Goal: Find specific page/section: Find specific page/section

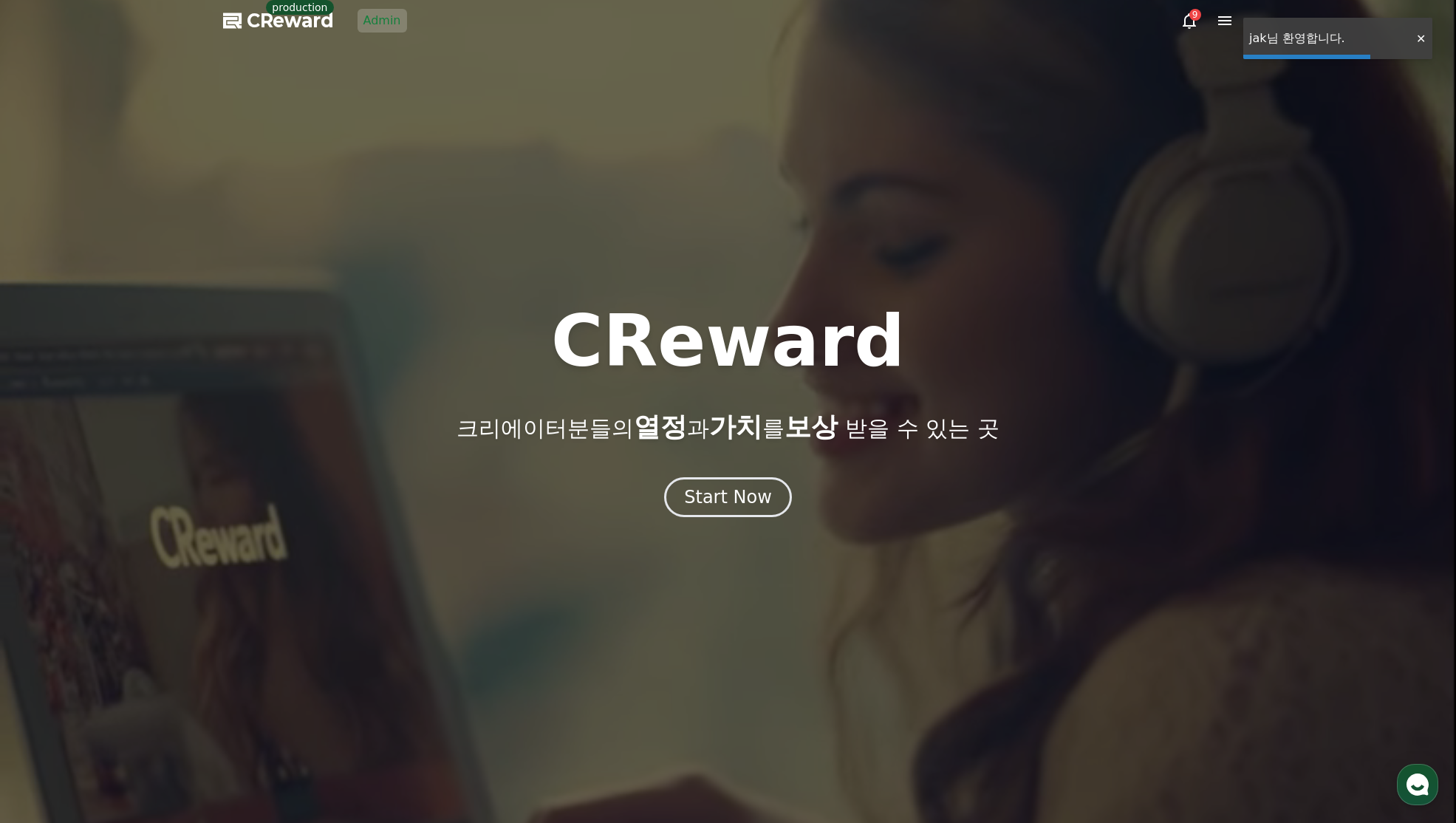
click at [376, 23] on link "Admin" at bounding box center [382, 21] width 50 height 23
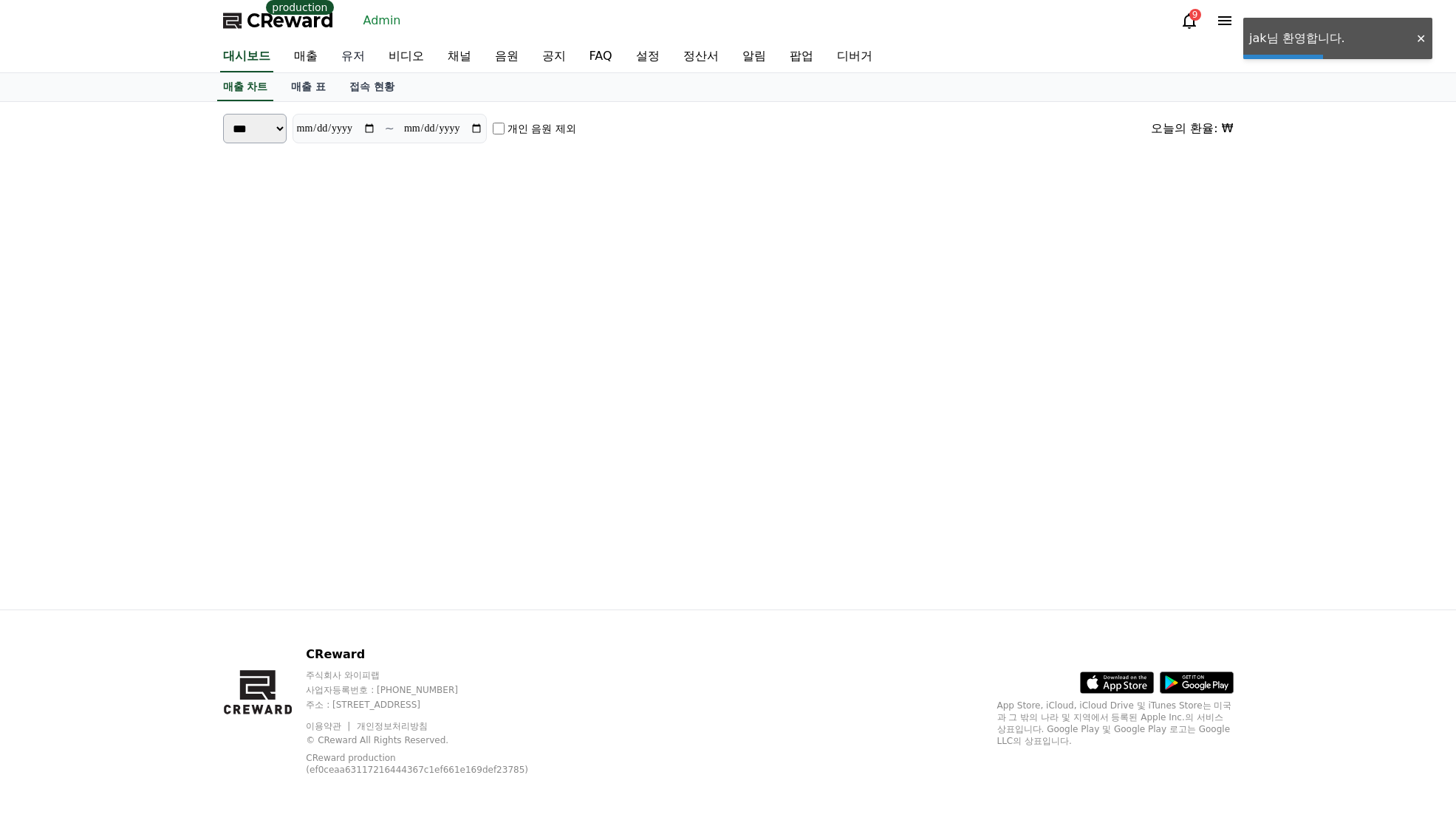
click at [345, 50] on link "유저" at bounding box center [353, 57] width 47 height 31
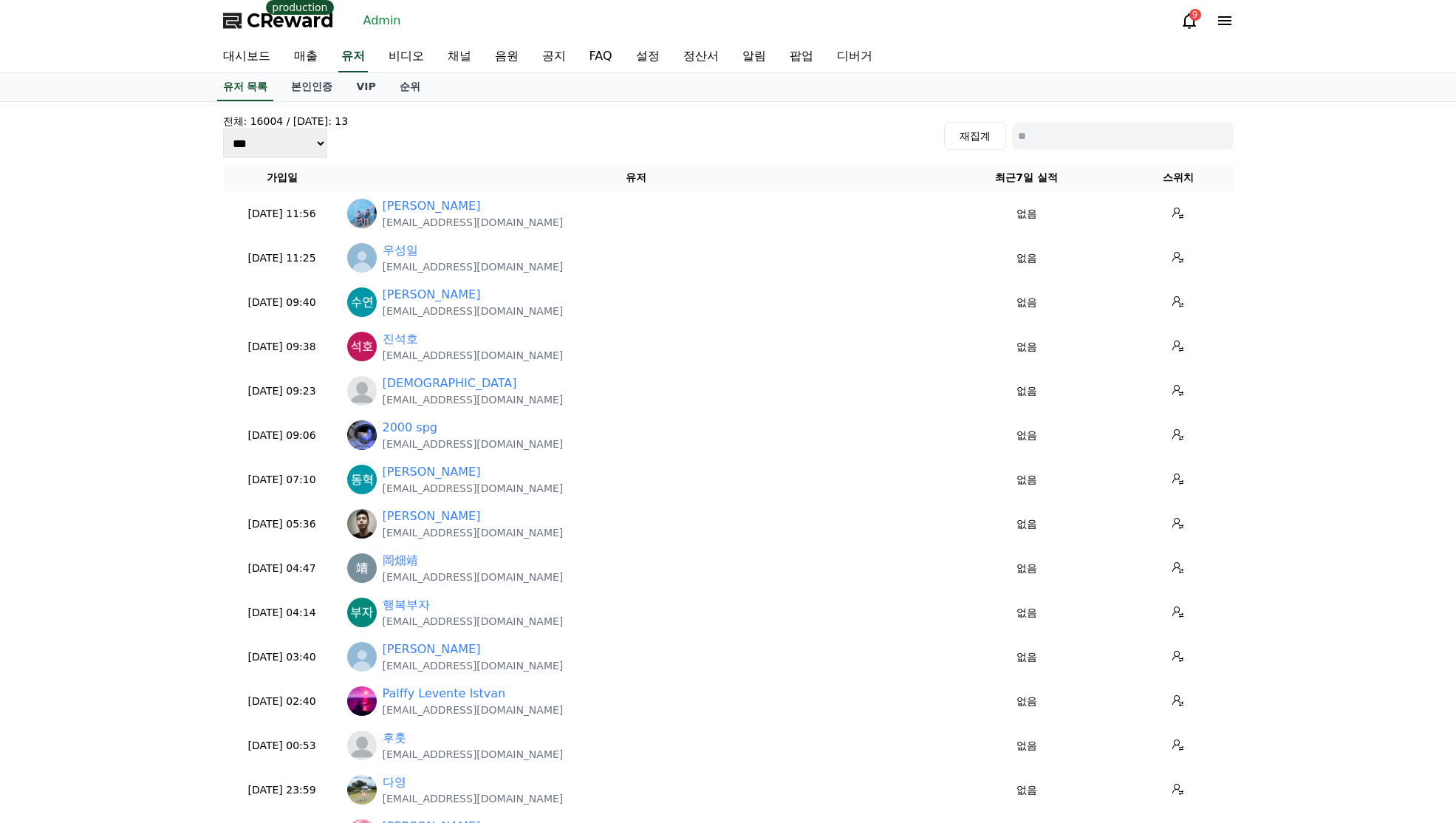
click at [470, 49] on link "채널" at bounding box center [459, 57] width 47 height 31
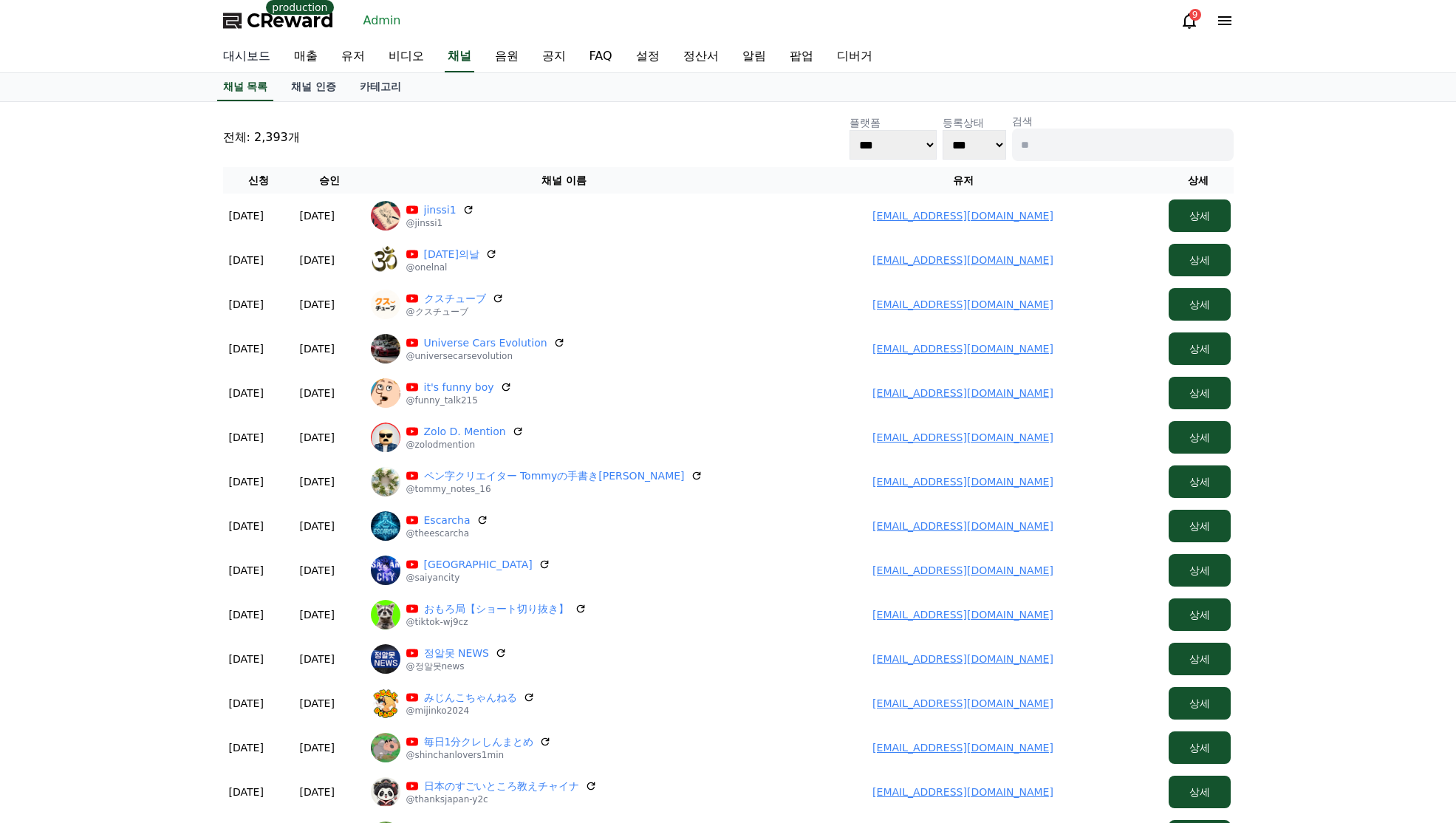
click at [253, 61] on link "대시보드" at bounding box center [247, 57] width 70 height 31
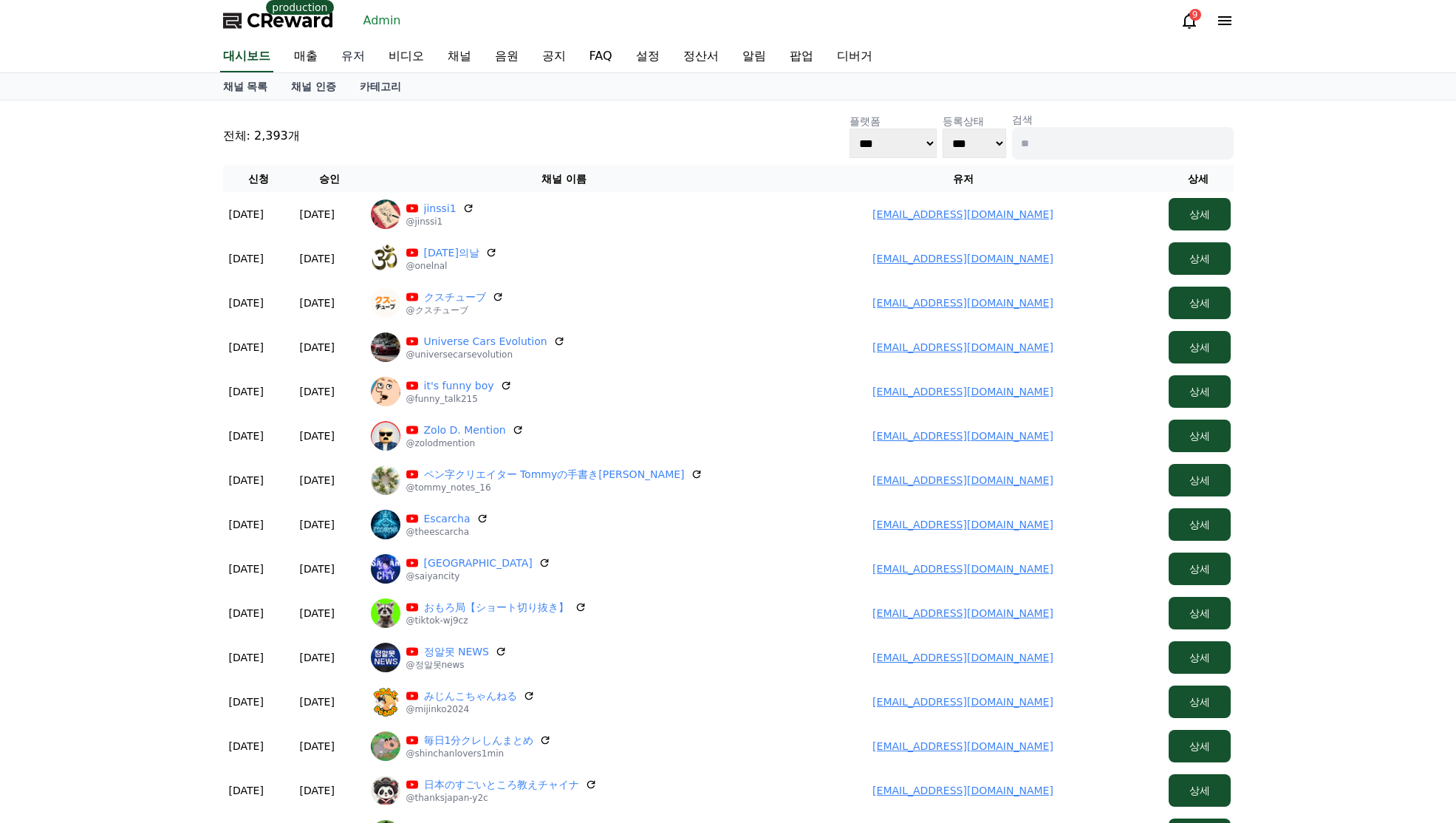
click at [367, 61] on link "유저" at bounding box center [353, 57] width 47 height 31
click at [359, 62] on link "유저" at bounding box center [353, 57] width 29 height 31
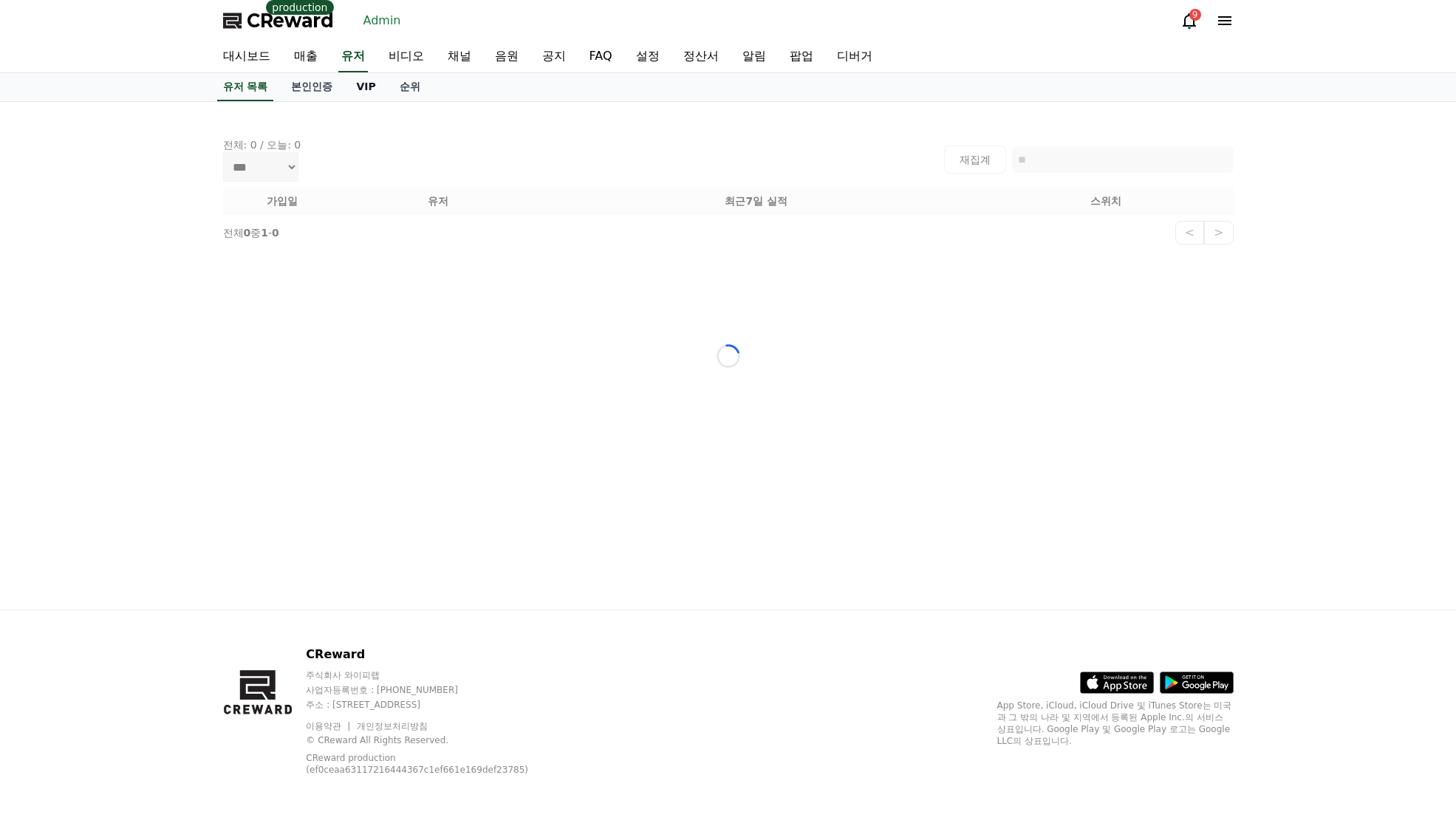
click at [369, 90] on link "VIP" at bounding box center [366, 87] width 43 height 28
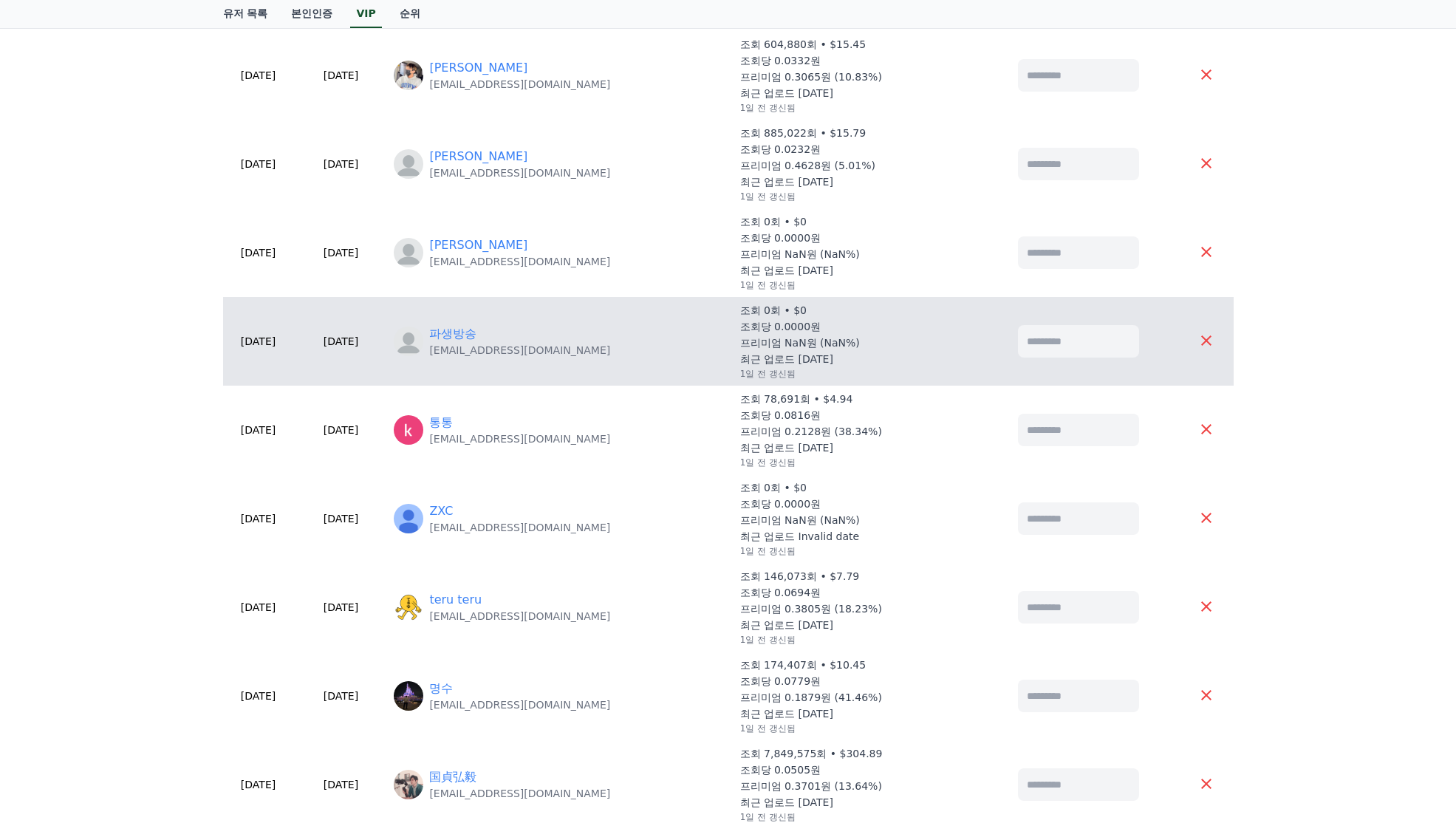
scroll to position [443, 0]
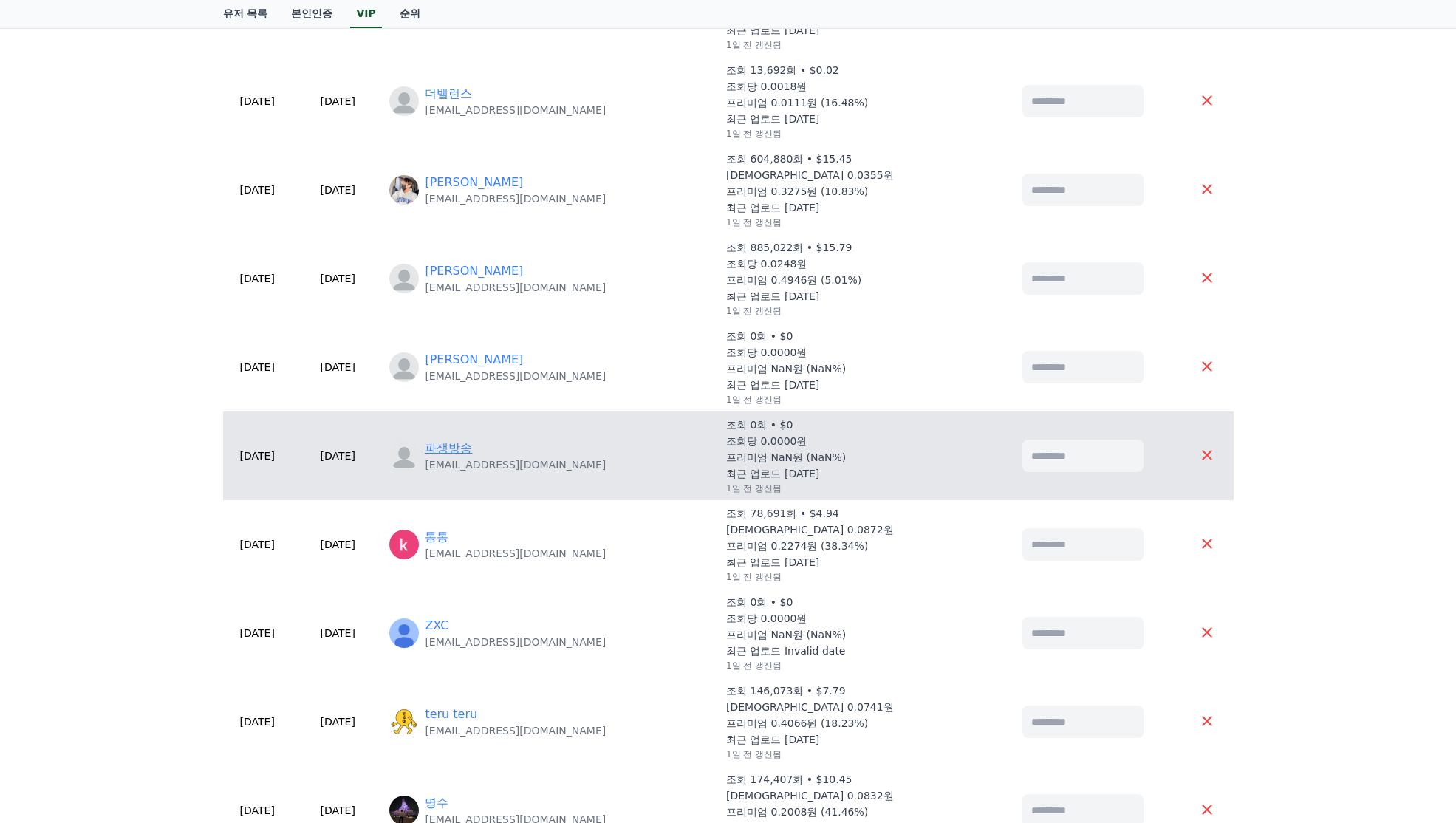
click at [472, 448] on link "파생방송" at bounding box center [448, 448] width 47 height 18
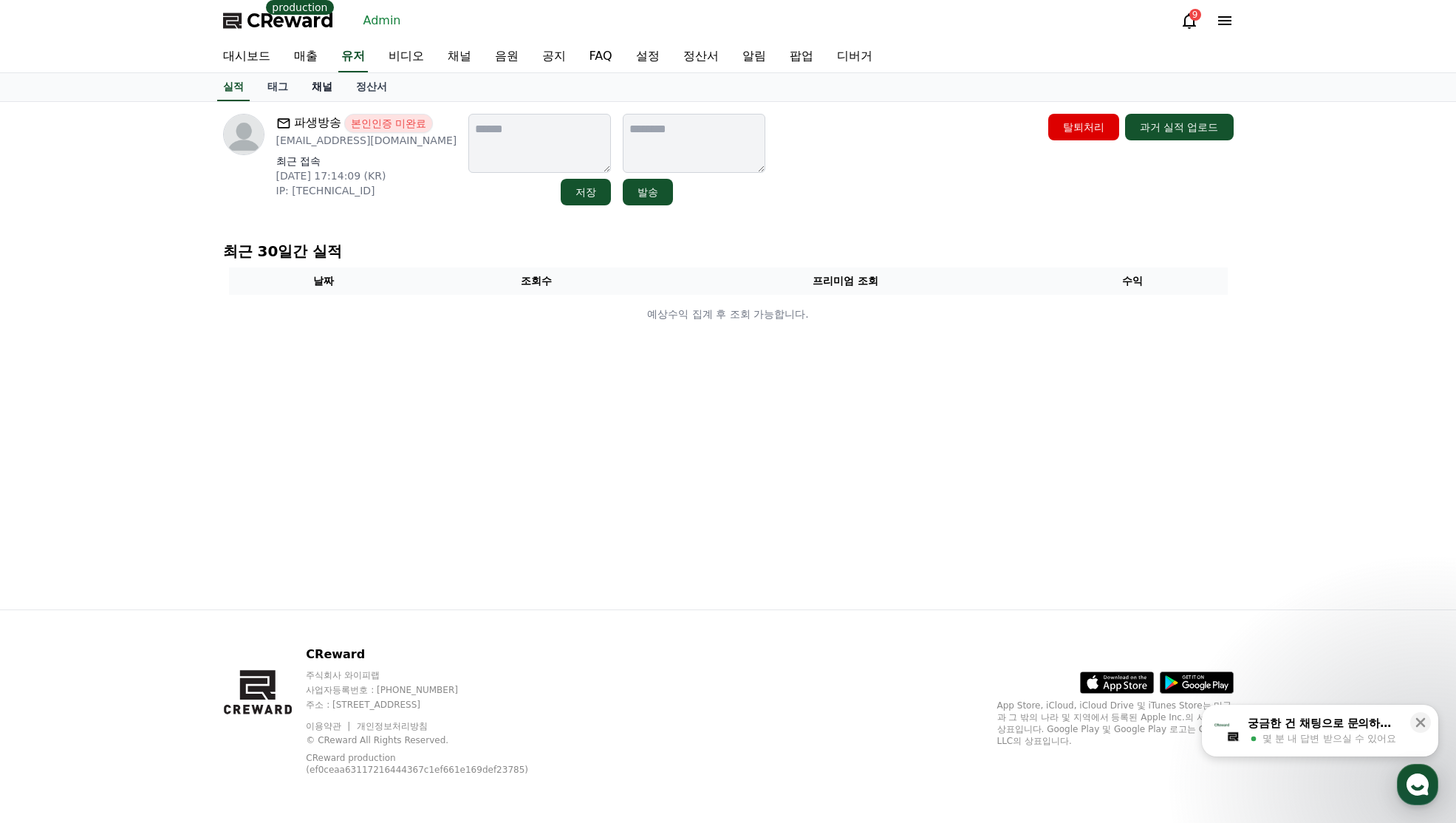
click at [332, 92] on link "채널" at bounding box center [322, 87] width 44 height 28
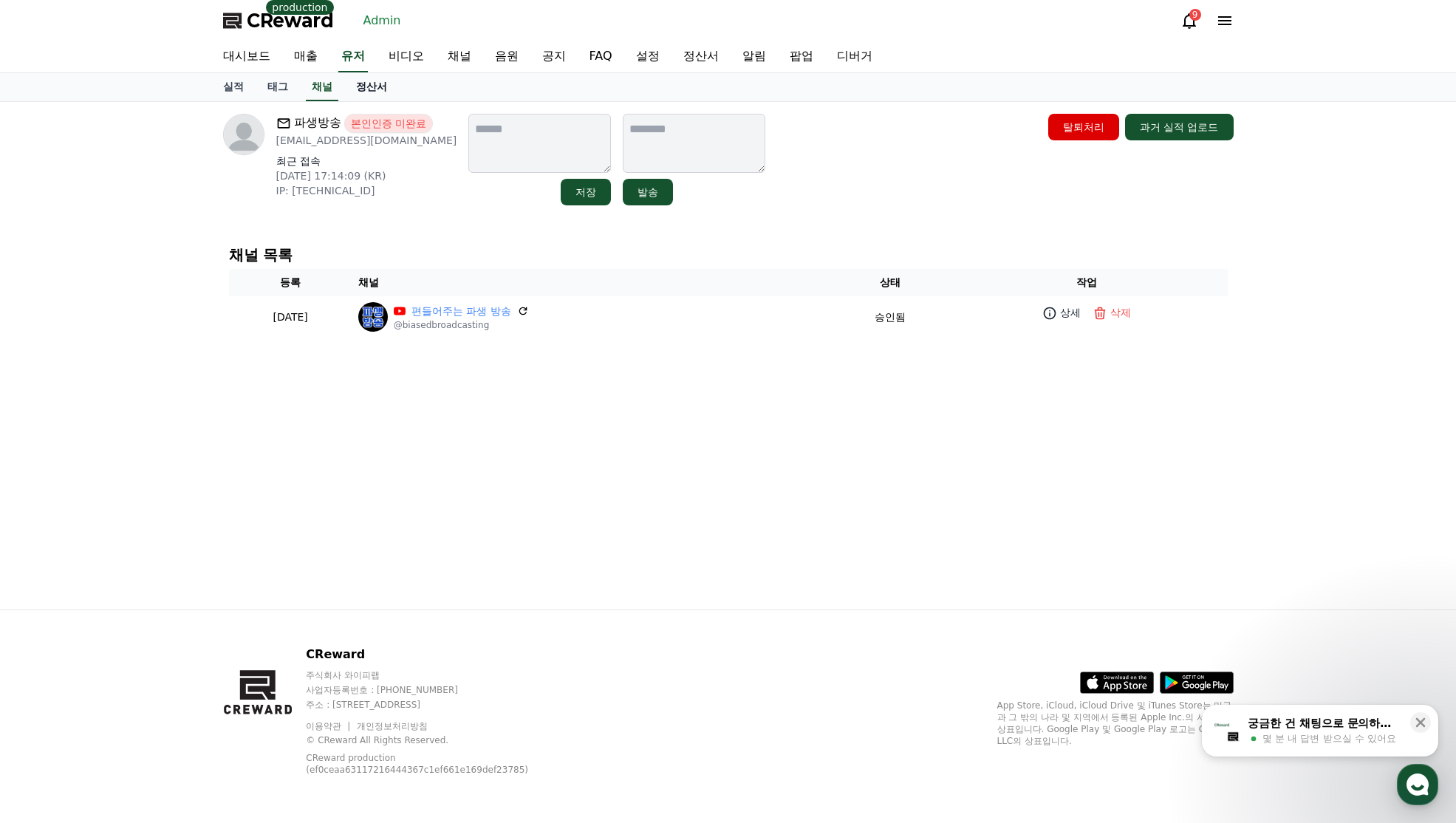
click at [364, 83] on link "정산서" at bounding box center [372, 87] width 55 height 28
